Goal: Check status: Check status

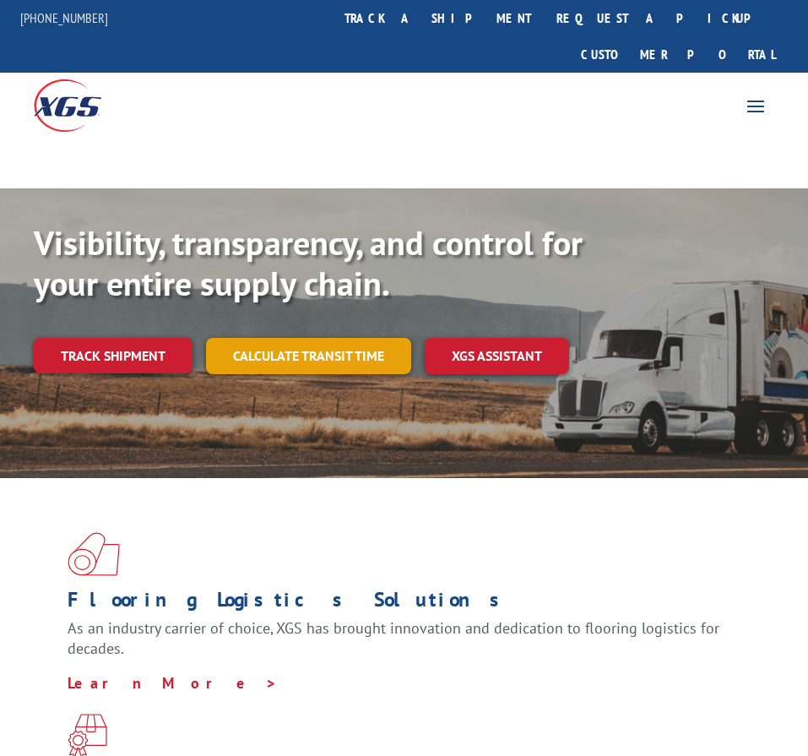
click at [382, 338] on link "Calculate transit time" at bounding box center [308, 356] width 205 height 36
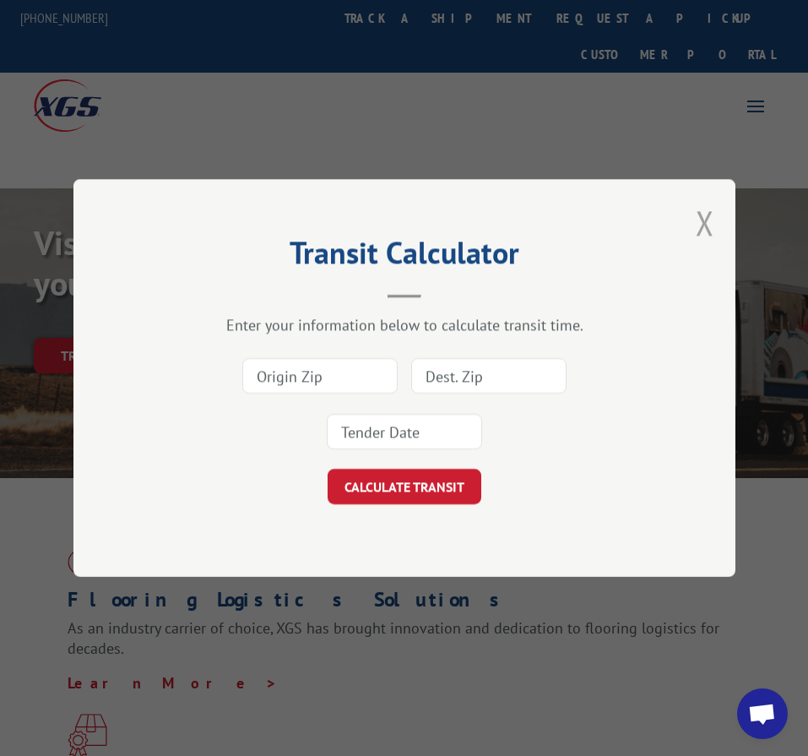
click at [697, 206] on button "Close modal" at bounding box center [705, 222] width 19 height 45
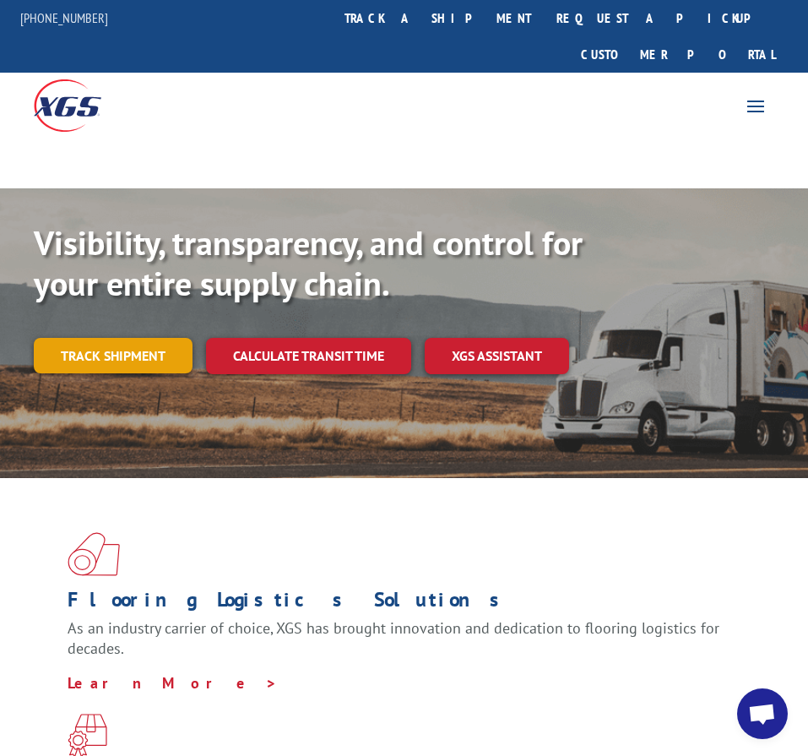
click at [144, 338] on link "Track shipment" at bounding box center [113, 355] width 159 height 35
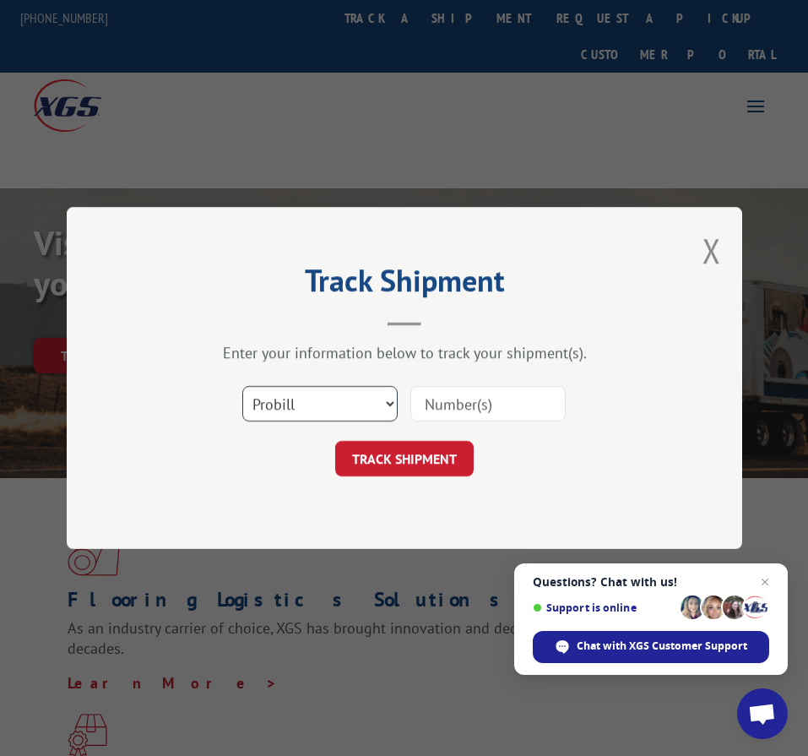
click at [311, 405] on select "Select category... Probill BOL PO" at bounding box center [319, 403] width 155 height 35
select select "po"
click at [242, 386] on select "Select category... Probill BOL PO" at bounding box center [319, 403] width 155 height 35
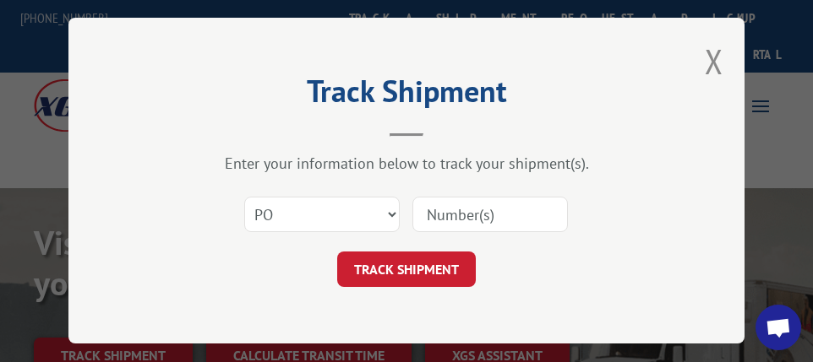
click at [465, 204] on input at bounding box center [489, 215] width 155 height 35
paste input "36502918"
type input "36502918"
click at [427, 284] on div "Track Shipment Enter your information below to track your shipment(s). Select c…" at bounding box center [406, 181] width 676 height 326
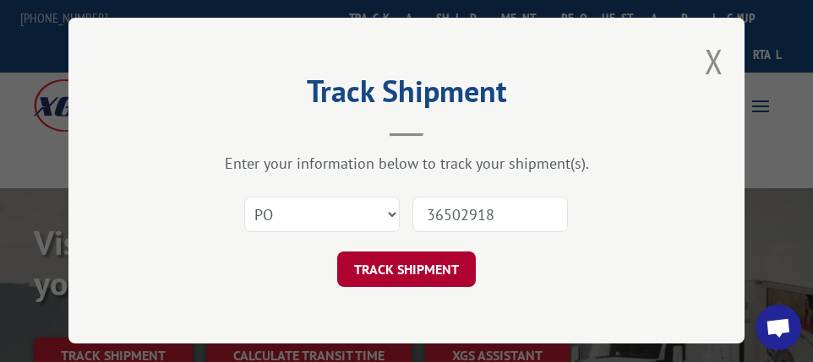
click at [427, 275] on button "TRACK SHIPMENT" at bounding box center [406, 270] width 139 height 35
